Goal: Check status: Check status

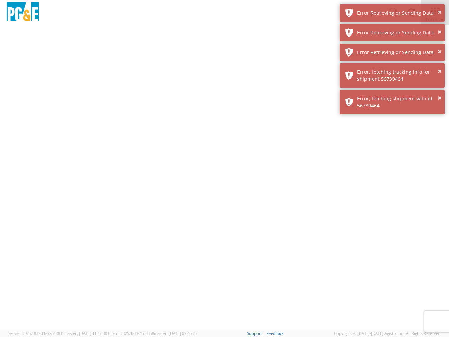
click at [225, 181] on div at bounding box center [224, 177] width 449 height 305
click at [23, 12] on img at bounding box center [22, 12] width 35 height 21
click at [392, 13] on div "Error Retrieving or Sending Data" at bounding box center [398, 12] width 82 height 7
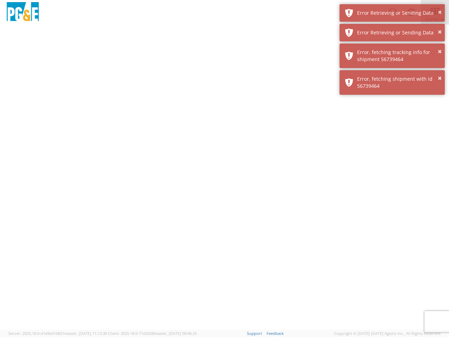
click at [392, 33] on div "Error Retrieving or Sending Data" at bounding box center [398, 32] width 82 height 7
click at [392, 70] on div "× Error, fetching shipment with id 56739464" at bounding box center [392, 82] width 105 height 25
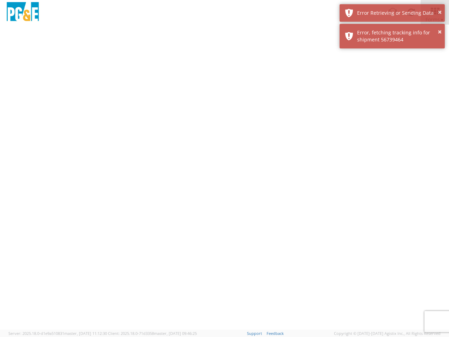
click at [392, 75] on div at bounding box center [224, 177] width 449 height 305
click at [392, 102] on div at bounding box center [224, 177] width 449 height 305
